Goal: Task Accomplishment & Management: Use online tool/utility

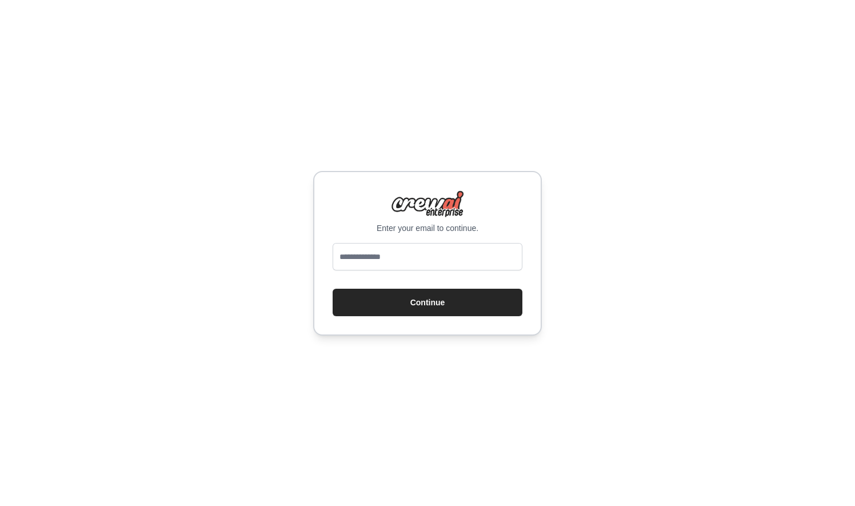
type input "**********"
click at [396, 303] on button "Continue" at bounding box center [428, 302] width 190 height 27
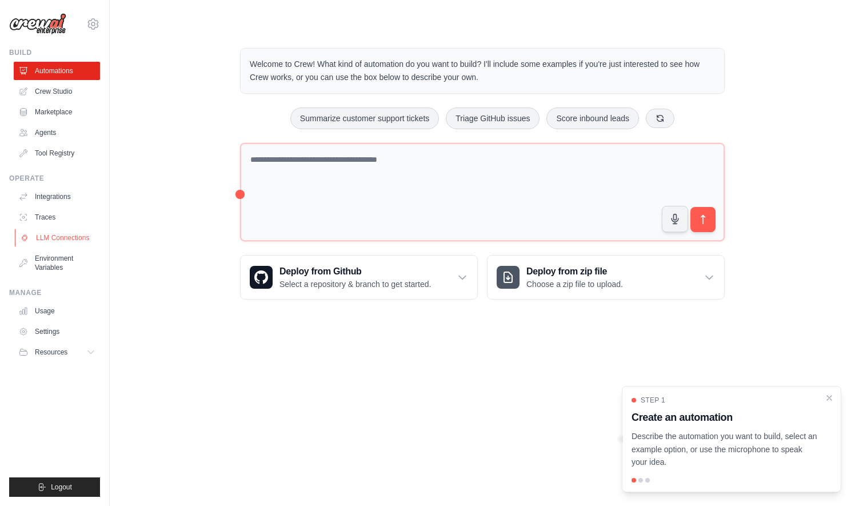
click at [58, 234] on link "LLM Connections" at bounding box center [58, 238] width 86 height 18
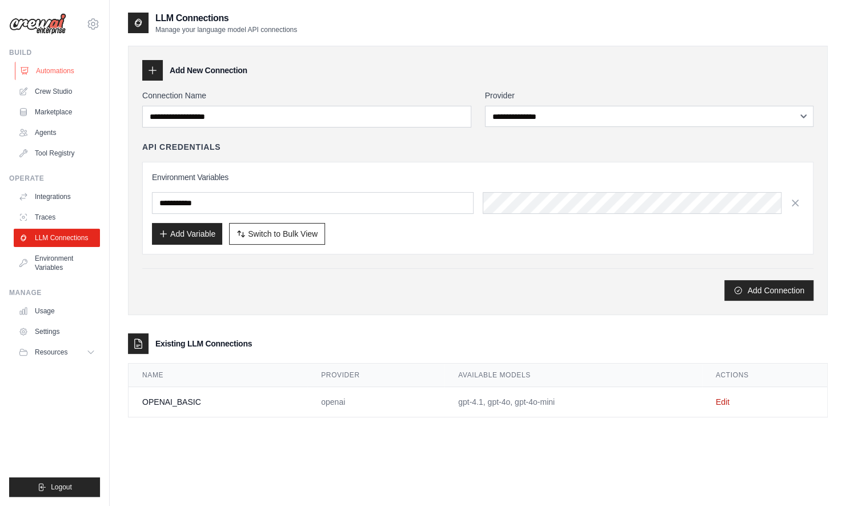
click at [68, 69] on link "Automations" at bounding box center [58, 71] width 86 height 18
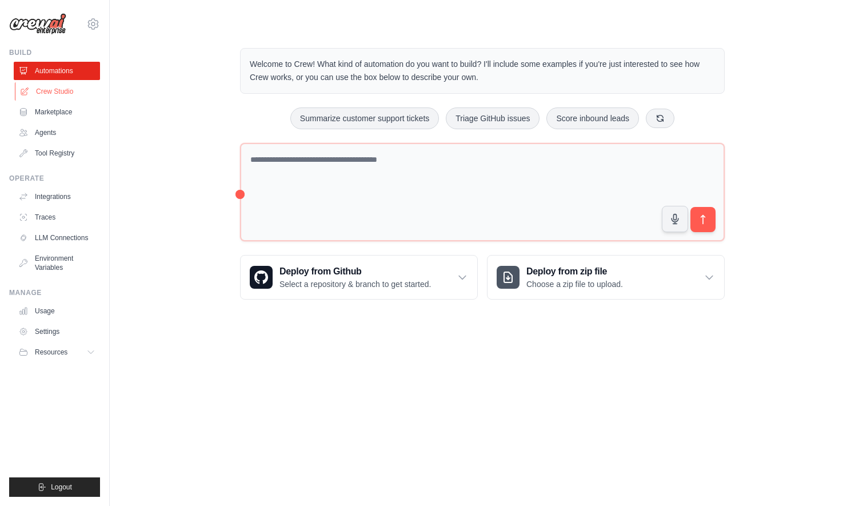
click at [41, 90] on link "Crew Studio" at bounding box center [58, 91] width 86 height 18
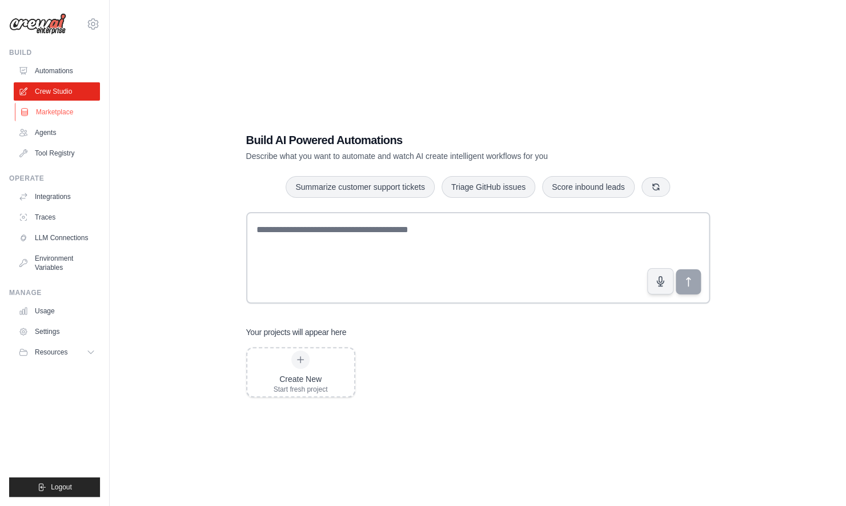
click at [59, 114] on link "Marketplace" at bounding box center [58, 112] width 86 height 18
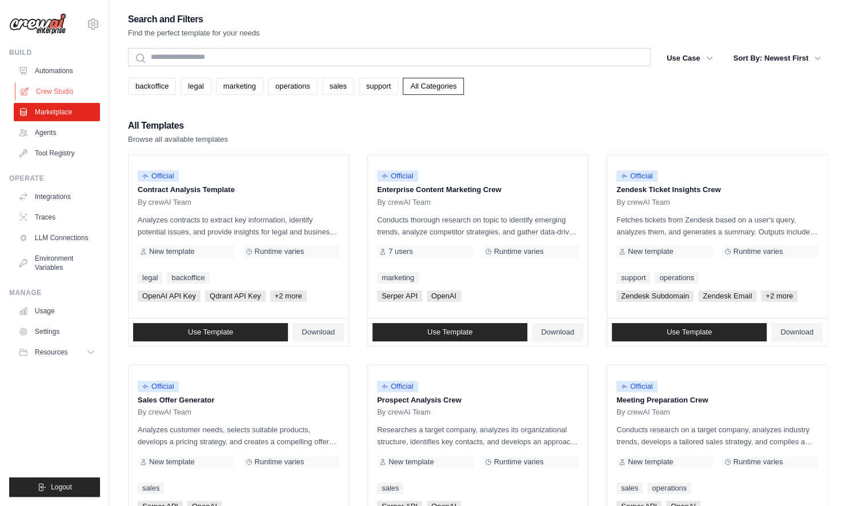
click at [59, 91] on link "Crew Studio" at bounding box center [58, 91] width 86 height 18
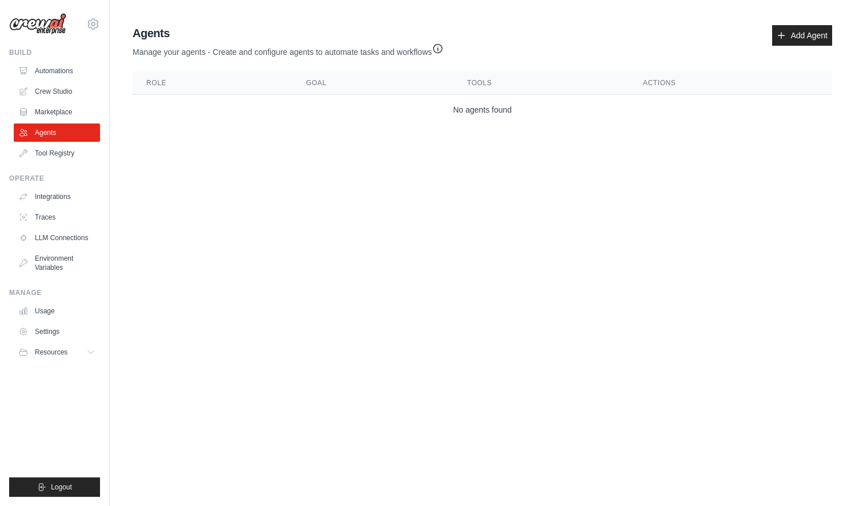
click at [442, 50] on icon "button" at bounding box center [437, 48] width 11 height 11
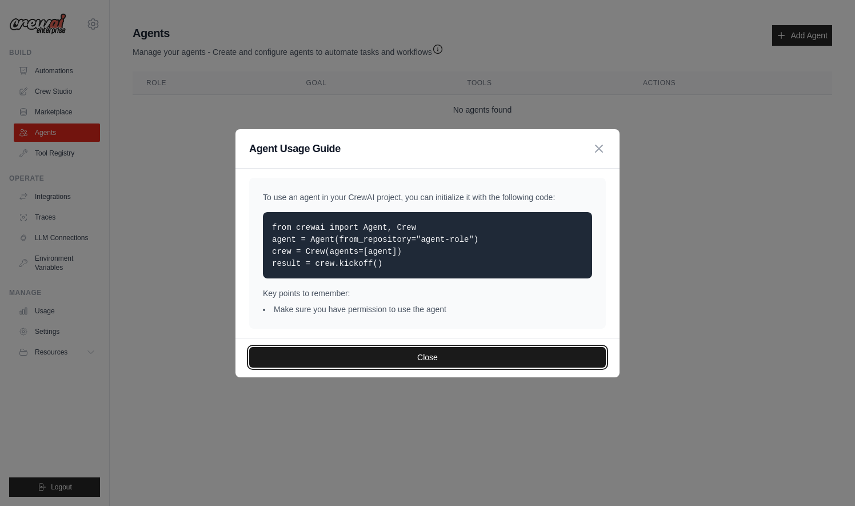
click at [427, 350] on button "Close" at bounding box center [427, 357] width 357 height 21
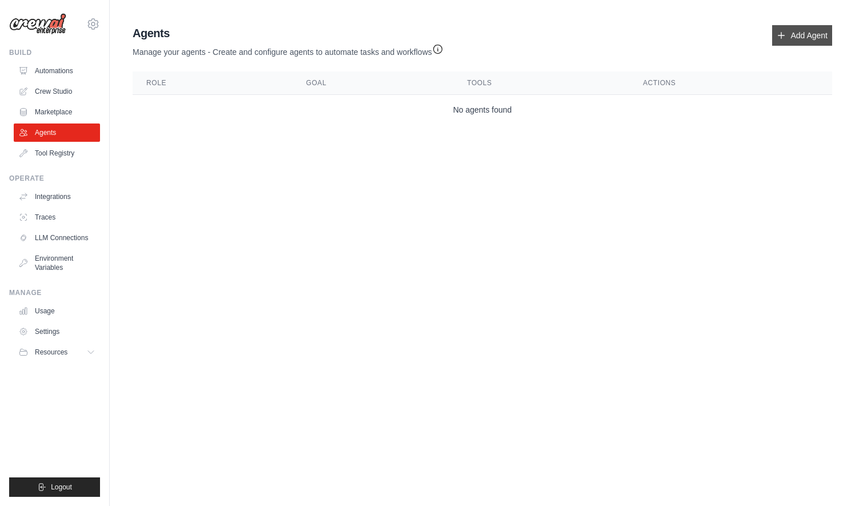
click at [790, 26] on link "Add Agent" at bounding box center [802, 35] width 60 height 21
click at [787, 34] on link "Add Agent" at bounding box center [802, 35] width 60 height 21
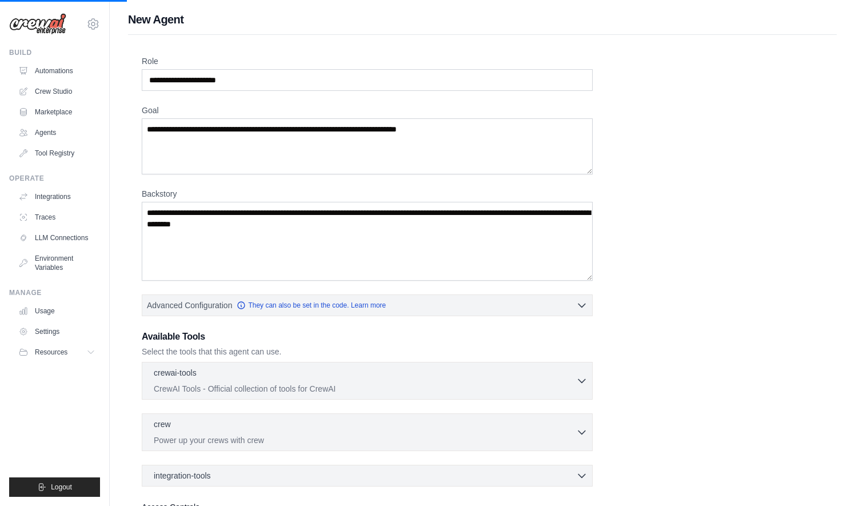
click at [797, 39] on div "Role Goal [GEOGRAPHIC_DATA] Advanced Configuration They can also be set in the …" at bounding box center [482, 318] width 709 height 567
